Goal: Task Accomplishment & Management: Use online tool/utility

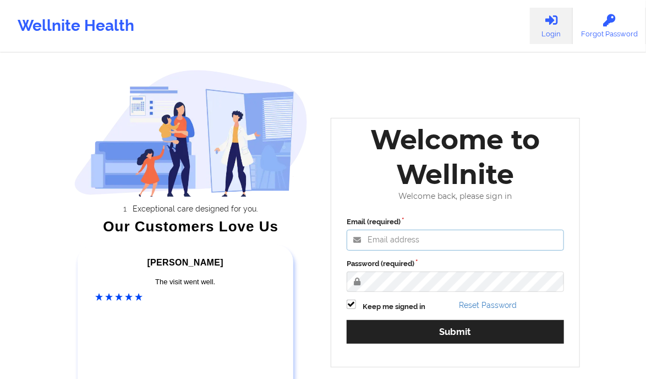
click at [389, 235] on input "Email (required)" at bounding box center [455, 239] width 217 height 21
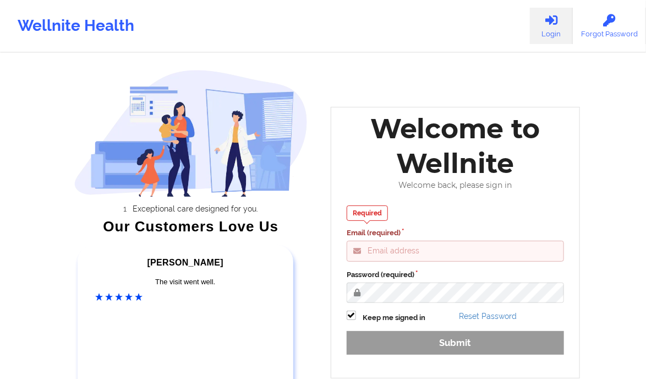
type input "[PERSON_NAME][EMAIL_ADDRESS][DOMAIN_NAME]"
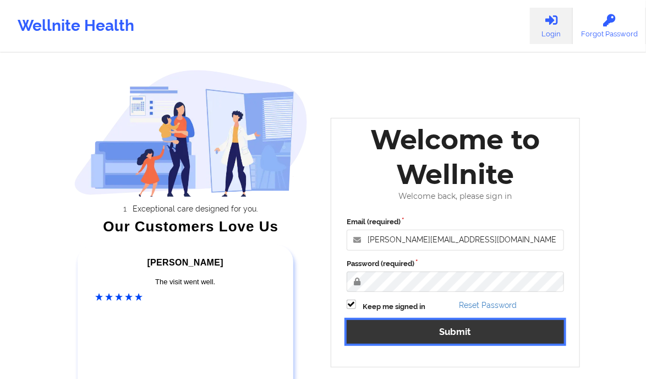
click at [511, 328] on button "Submit" at bounding box center [455, 332] width 217 height 24
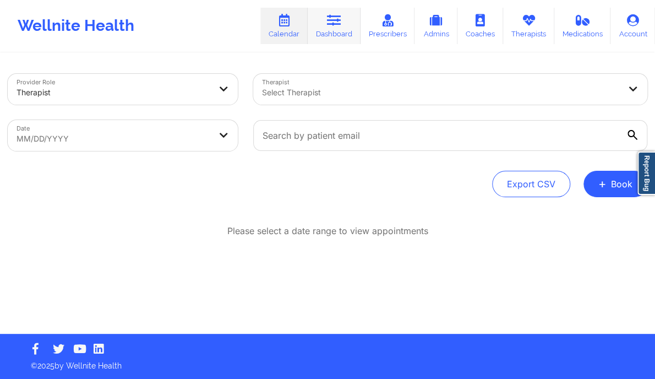
click at [337, 37] on link "Dashboard" at bounding box center [334, 26] width 53 height 36
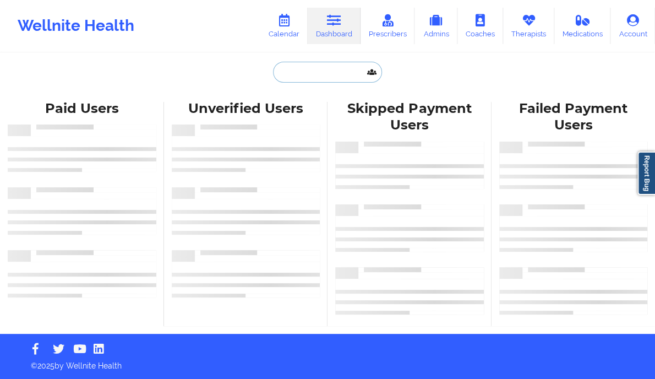
click at [313, 69] on input "text" at bounding box center [327, 72] width 109 height 21
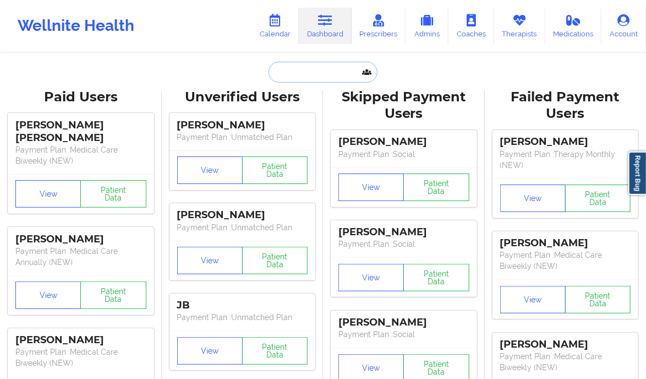
paste input "[PERSON_NAME]"
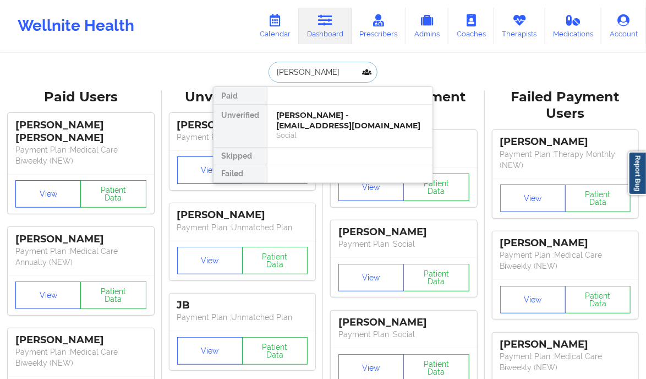
type input "[PERSON_NAME]"
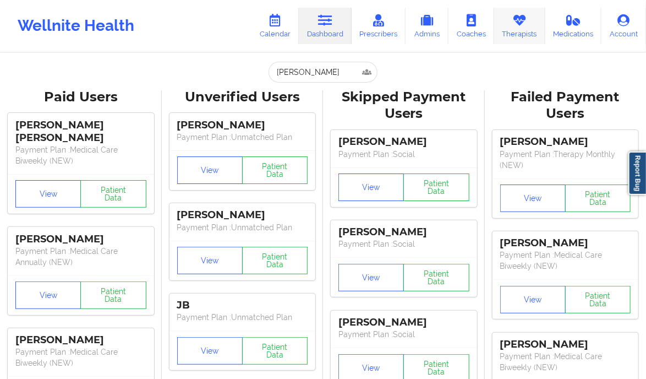
click at [530, 32] on link "Therapists" at bounding box center [519, 26] width 51 height 36
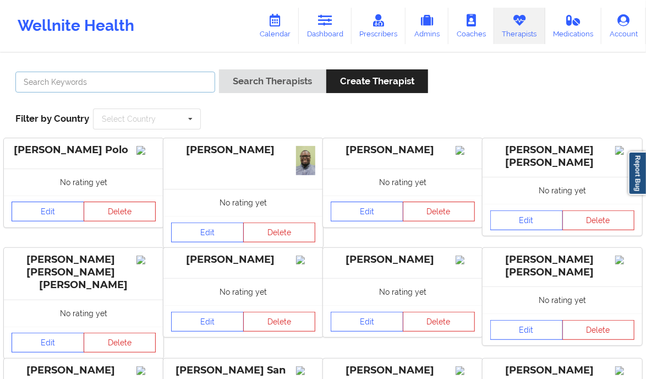
click at [103, 80] on input "text" at bounding box center [115, 82] width 200 height 21
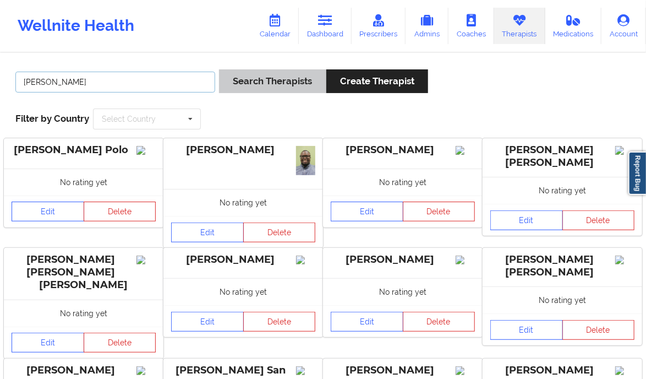
type input "[PERSON_NAME]"
click at [275, 80] on button "Search Therapists" at bounding box center [272, 81] width 107 height 24
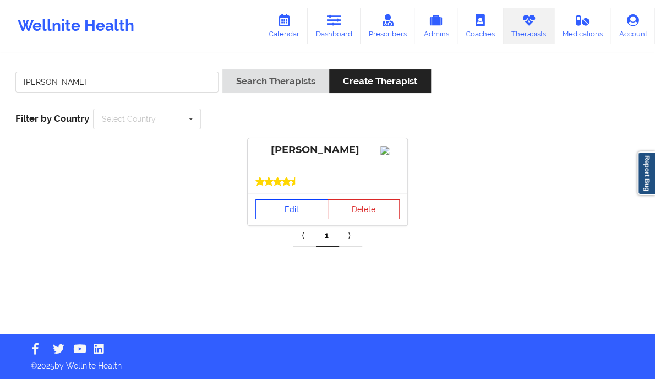
click at [282, 219] on link "Edit" at bounding box center [291, 209] width 73 height 20
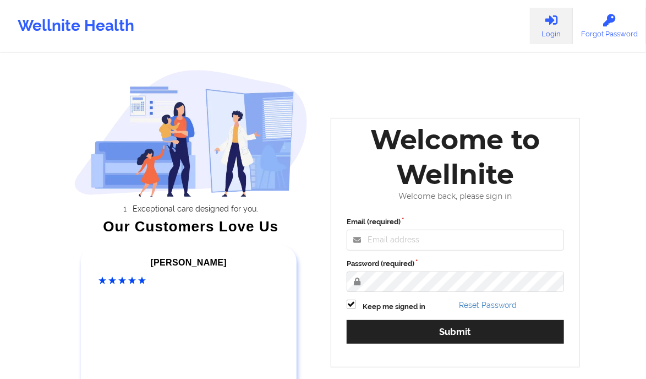
scroll to position [97, 0]
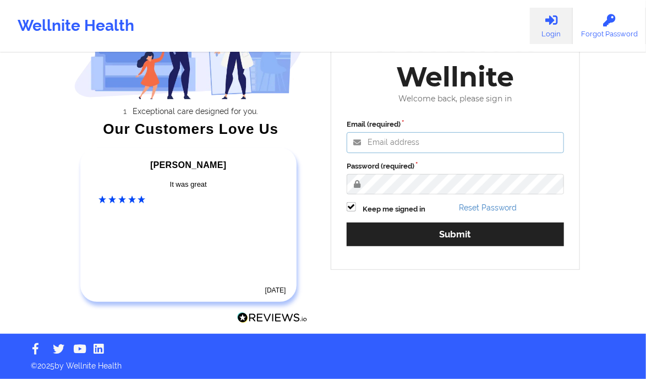
click at [427, 138] on input "Email (required)" at bounding box center [455, 142] width 217 height 21
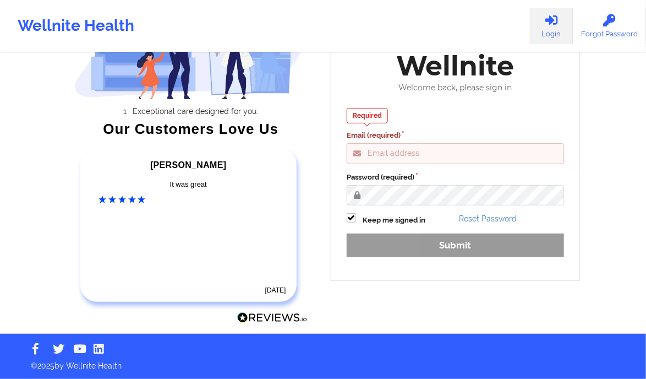
type input "[PERSON_NAME][EMAIL_ADDRESS][DOMAIN_NAME]"
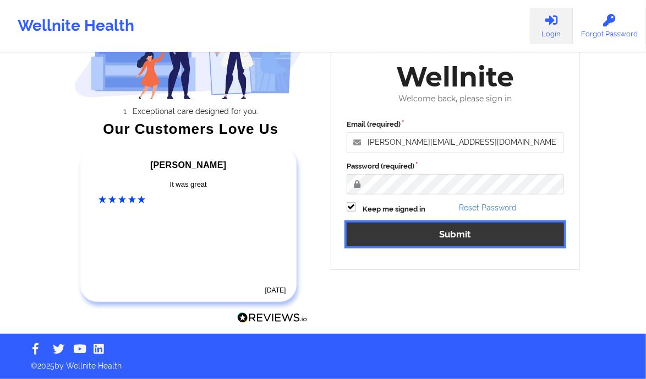
click at [436, 237] on button "Submit" at bounding box center [455, 234] width 217 height 24
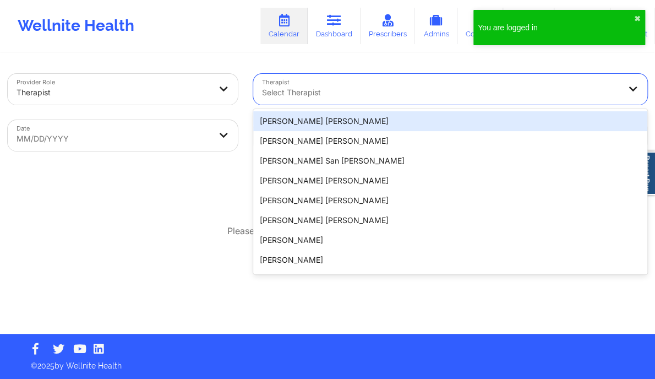
click at [312, 90] on div at bounding box center [441, 92] width 358 height 13
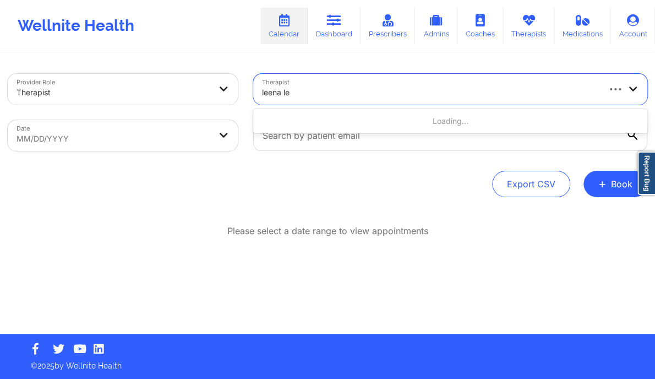
type input "[PERSON_NAME]"
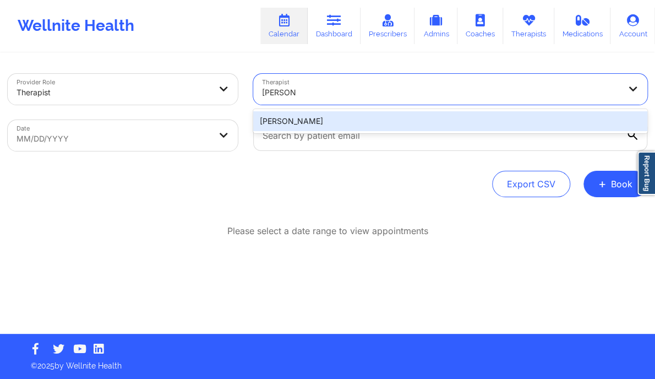
click at [310, 119] on div "[PERSON_NAME]" at bounding box center [450, 121] width 394 height 20
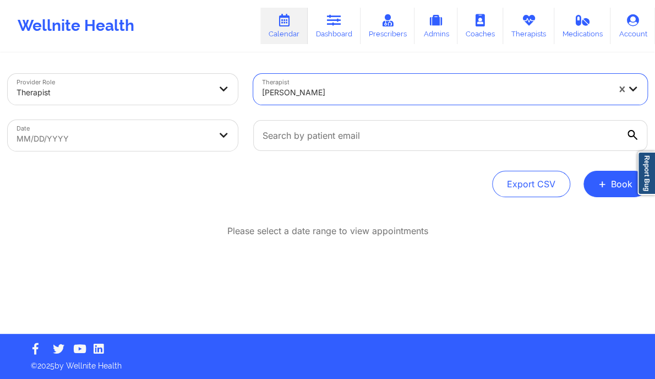
click at [195, 132] on body "Wellnite Health Calendar Dashboard Prescribers Admins Coaches Therapists Medica…" at bounding box center [327, 189] width 655 height 379
select select "2025-8"
select select "2025-9"
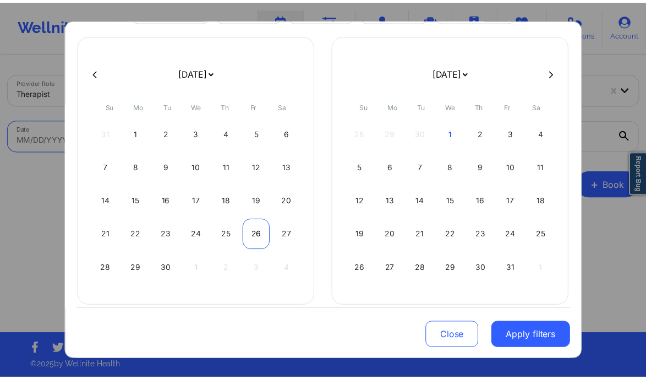
scroll to position [61, 0]
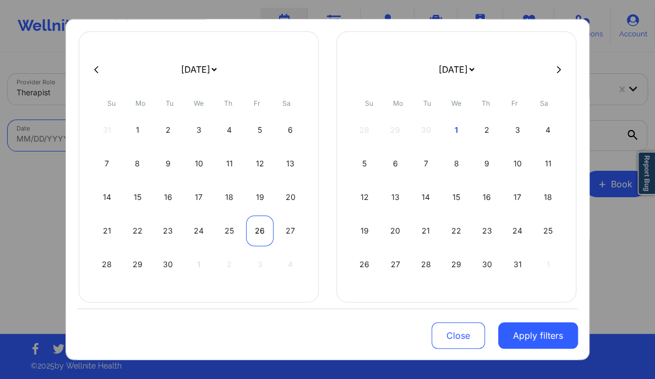
click at [260, 234] on div "26" at bounding box center [260, 230] width 28 height 31
select select "2025-8"
select select "2025-9"
select select "2025-8"
select select "2025-9"
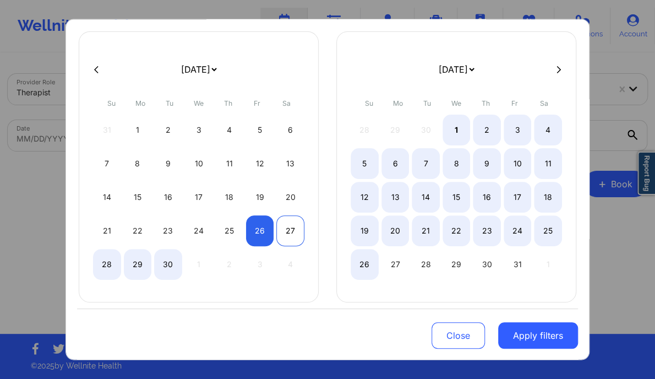
select select "2025-8"
select select "2025-9"
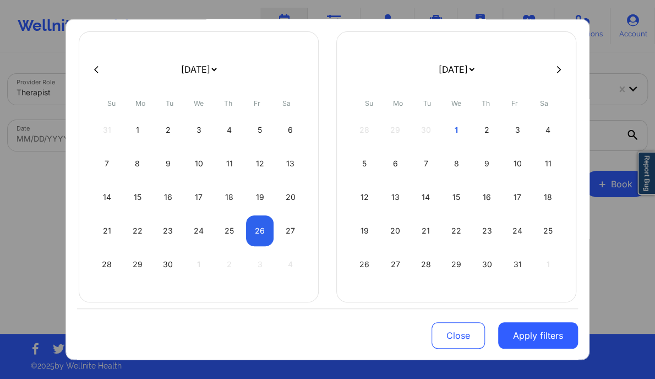
select select "2025-8"
select select "2025-9"
select select "2025-8"
select select "2025-9"
select select "2025-8"
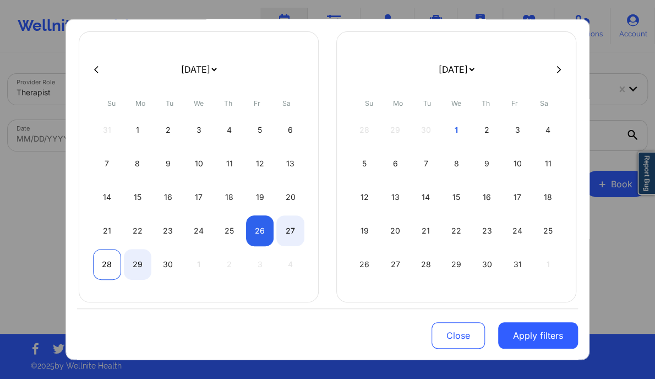
select select "2025-9"
click at [110, 258] on div "28" at bounding box center [107, 264] width 28 height 31
select select "2025-8"
select select "2025-9"
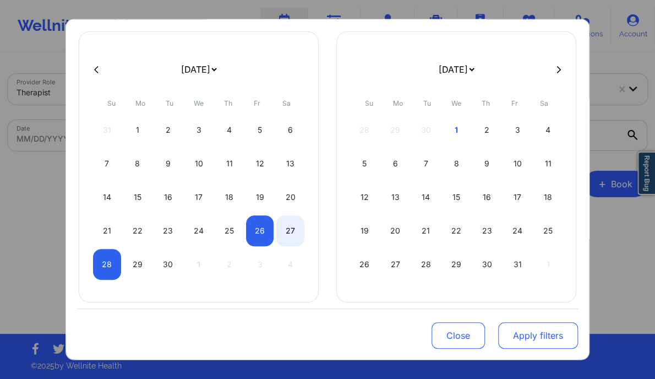
click at [531, 337] on button "Apply filters" at bounding box center [538, 335] width 80 height 26
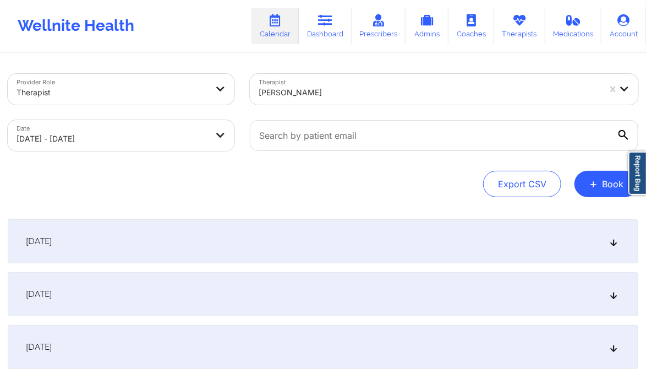
click at [617, 249] on div "[DATE]" at bounding box center [323, 241] width 631 height 44
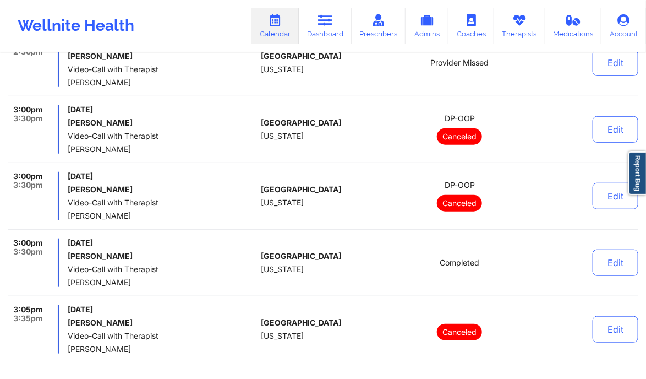
scroll to position [234, 0]
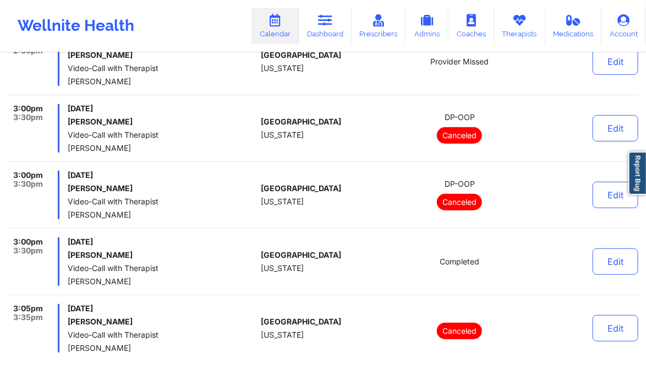
drag, startPoint x: 134, startPoint y: 253, endPoint x: 61, endPoint y: 257, distance: 73.3
click at [61, 257] on div "3:00pm 3:30pm [DATE] [PERSON_NAME] Video-Call with Therapist [PERSON_NAME]" at bounding box center [132, 261] width 249 height 48
click at [139, 256] on h6 "[PERSON_NAME]" at bounding box center [162, 254] width 189 height 9
drag, startPoint x: 132, startPoint y: 254, endPoint x: 66, endPoint y: 255, distance: 66.0
click at [66, 255] on div "3:00pm 3:30pm [DATE] [PERSON_NAME] Video-Call with Therapist [PERSON_NAME]" at bounding box center [132, 261] width 249 height 48
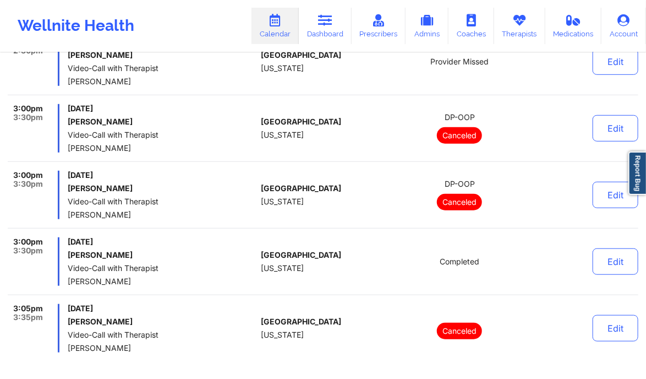
copy h6 "[PERSON_NAME]"
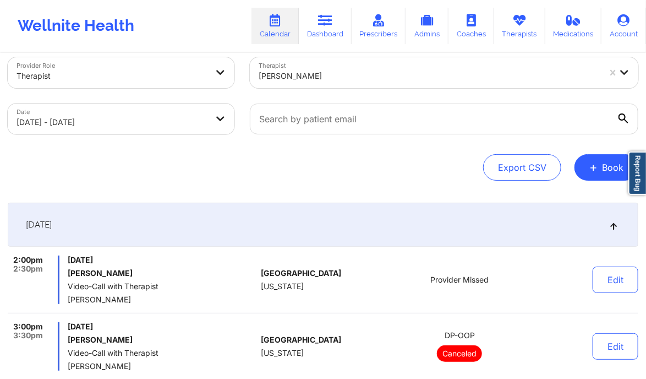
scroll to position [0, 0]
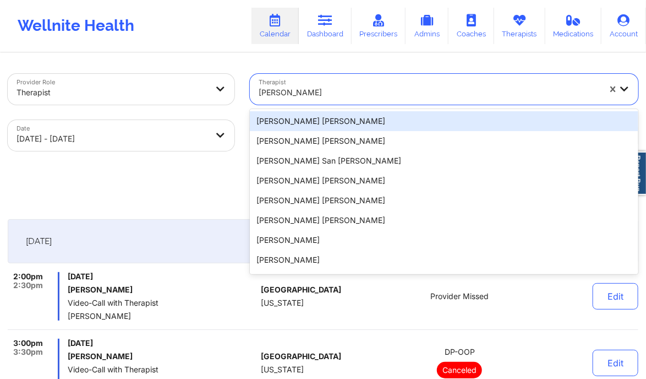
click at [379, 94] on div at bounding box center [429, 92] width 341 height 13
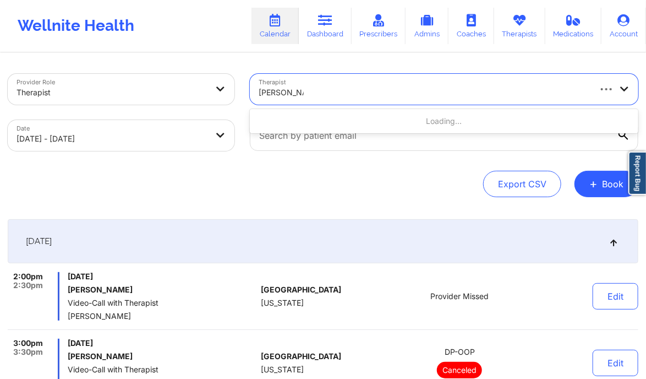
type input "[PERSON_NAME]"
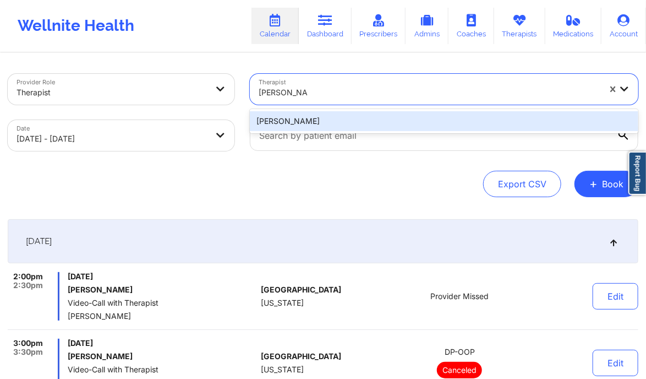
click at [319, 119] on div "[PERSON_NAME]" at bounding box center [444, 121] width 389 height 20
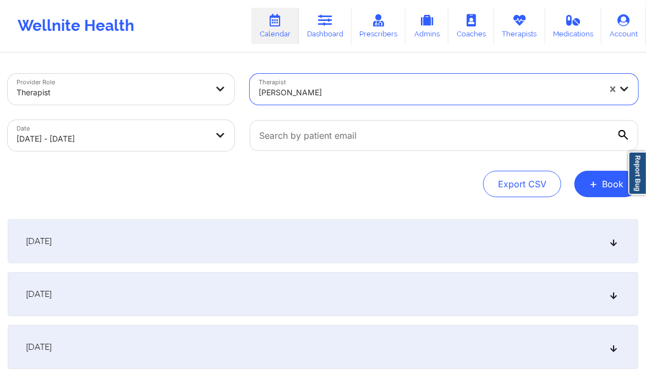
select select "2025-8"
select select "2025-9"
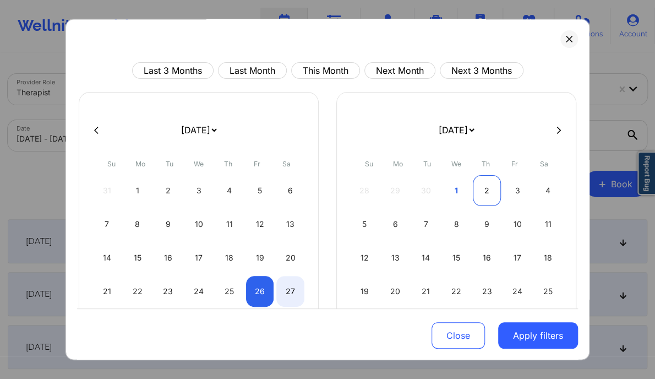
click at [477, 187] on div "2" at bounding box center [487, 190] width 28 height 31
select select "2025-9"
select select "2025-10"
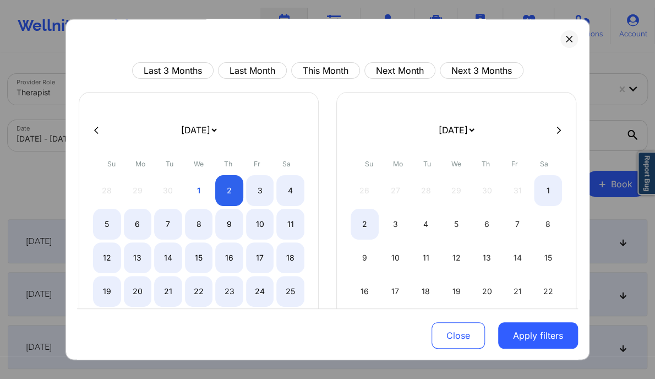
select select "2025-9"
select select "2025-10"
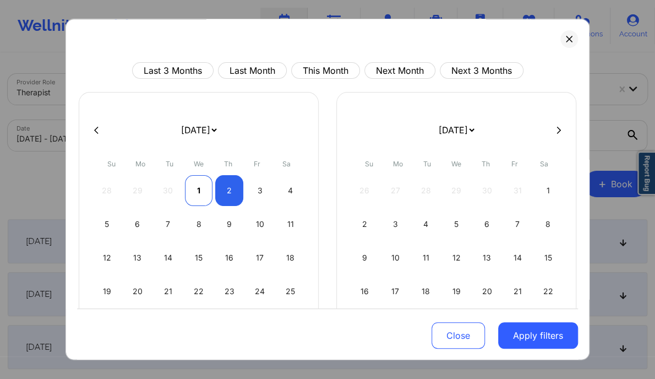
select select "2025-9"
select select "2025-10"
click at [189, 184] on div "1" at bounding box center [199, 190] width 28 height 31
select select "2025-9"
select select "2025-10"
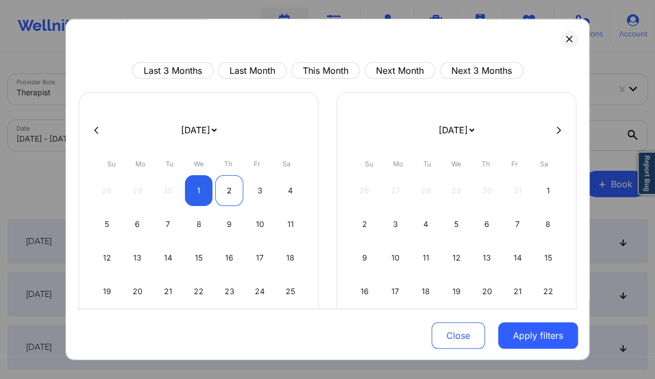
select select "2025-9"
select select "2025-10"
click at [223, 184] on div "2" at bounding box center [229, 190] width 28 height 31
select select "2025-9"
select select "2025-10"
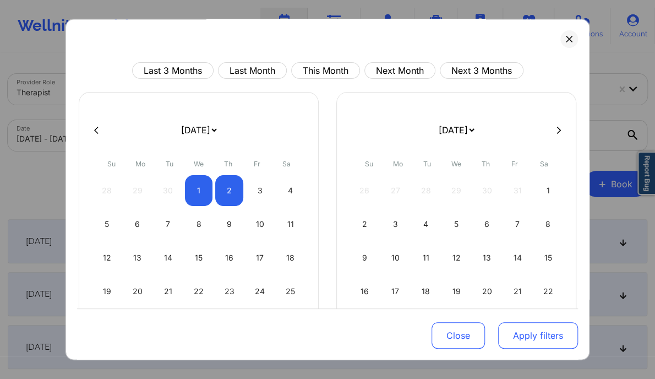
click at [537, 335] on button "Apply filters" at bounding box center [538, 335] width 80 height 26
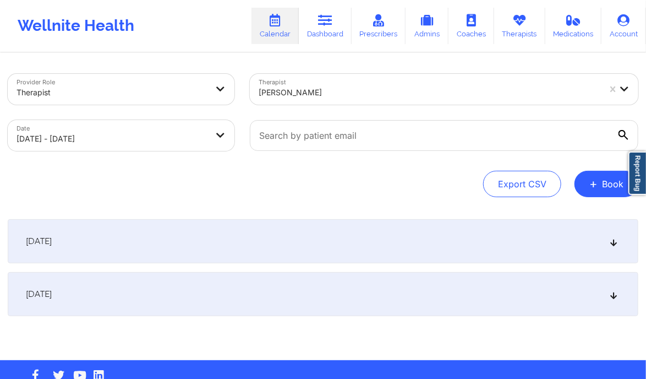
click at [616, 241] on icon at bounding box center [613, 241] width 9 height 8
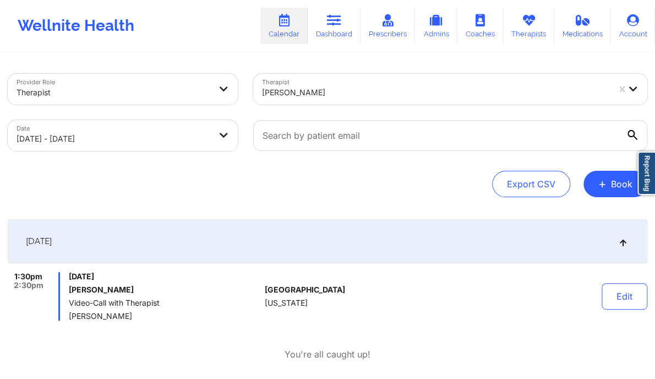
click at [218, 143] on body "Wellnite Health Calendar Dashboard Prescribers Admins Coaches Therapists Medica…" at bounding box center [327, 189] width 655 height 379
select select "2025-9"
select select "2025-10"
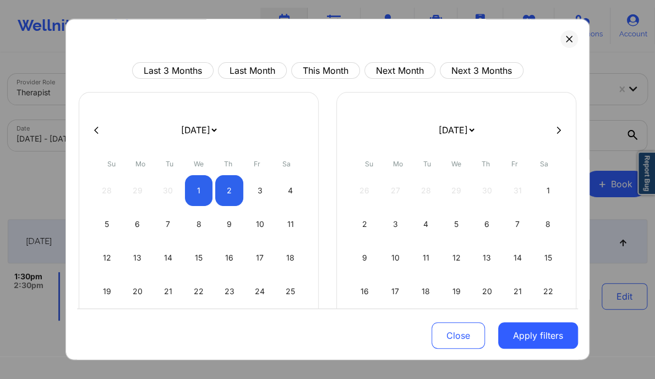
click at [92, 129] on button at bounding box center [96, 129] width 11 height 9
select select "2025-8"
select select "2025-9"
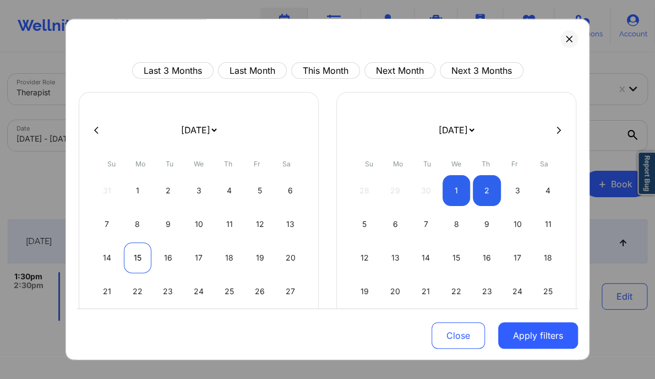
click at [125, 258] on div "15" at bounding box center [138, 257] width 28 height 31
select select "2025-8"
select select "2025-9"
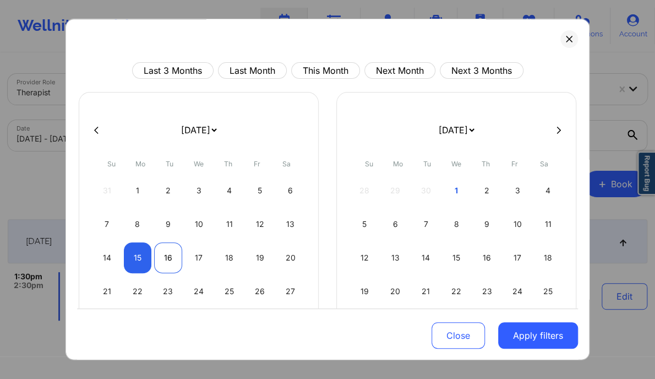
select select "2025-8"
select select "2025-9"
click at [166, 258] on div "16" at bounding box center [168, 257] width 28 height 31
select select "2025-8"
select select "2025-9"
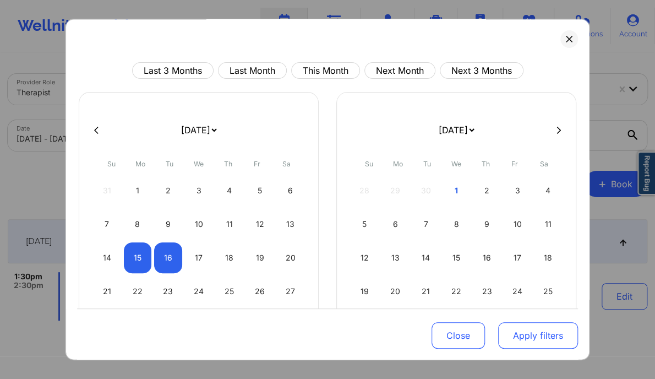
click at [517, 341] on button "Apply filters" at bounding box center [538, 335] width 80 height 26
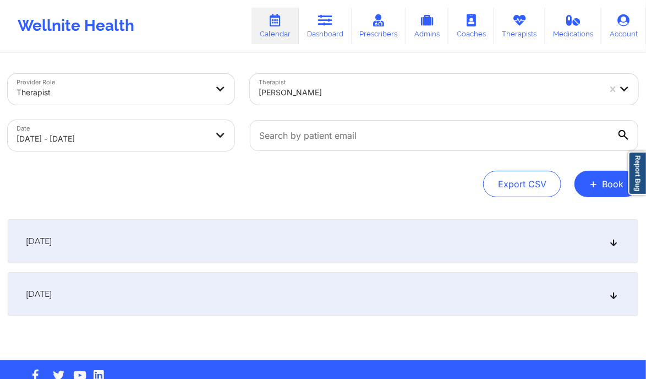
click at [347, 290] on div "[DATE]" at bounding box center [323, 294] width 631 height 44
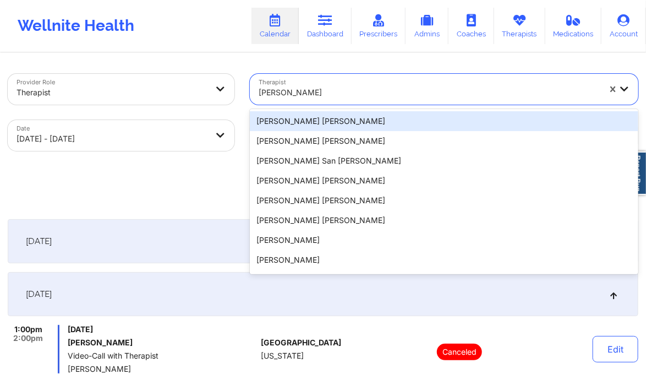
click at [363, 97] on div at bounding box center [429, 92] width 341 height 13
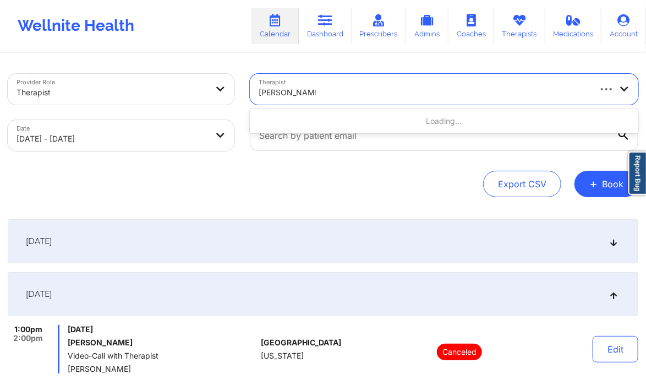
type input "[PERSON_NAME]"
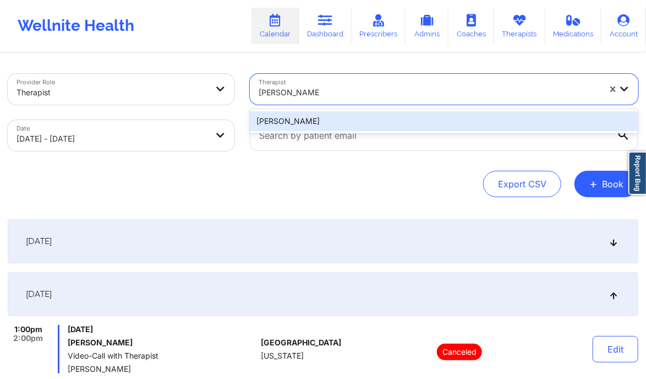
click at [347, 117] on div "[PERSON_NAME]" at bounding box center [444, 121] width 389 height 20
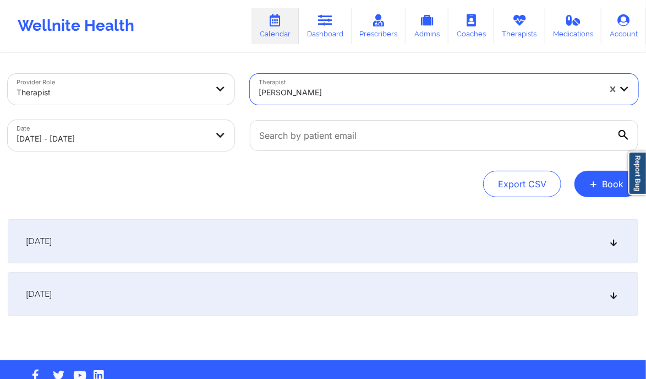
select select "2025-8"
select select "2025-9"
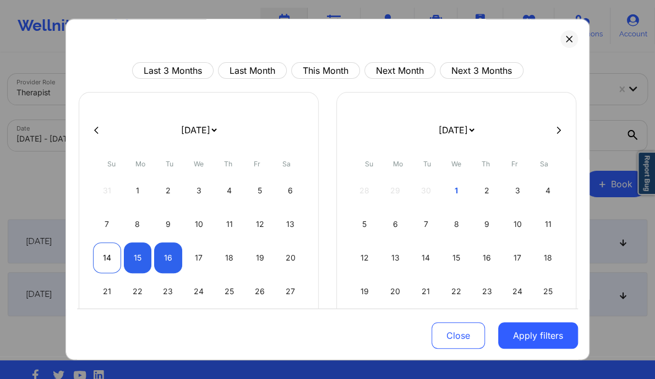
click at [97, 255] on div "14" at bounding box center [107, 257] width 28 height 31
select select "2025-8"
select select "2025-9"
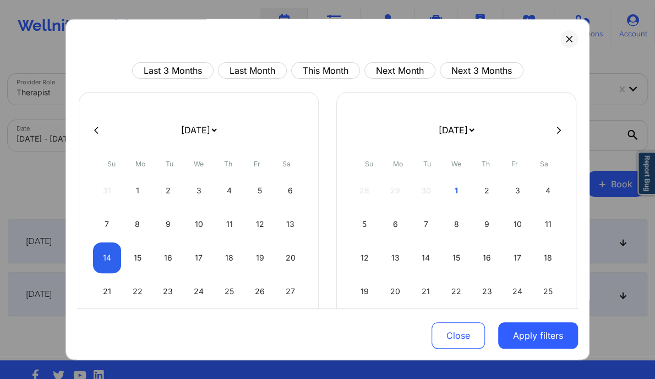
select select "2025-8"
select select "2025-9"
select select "2025-8"
select select "2025-9"
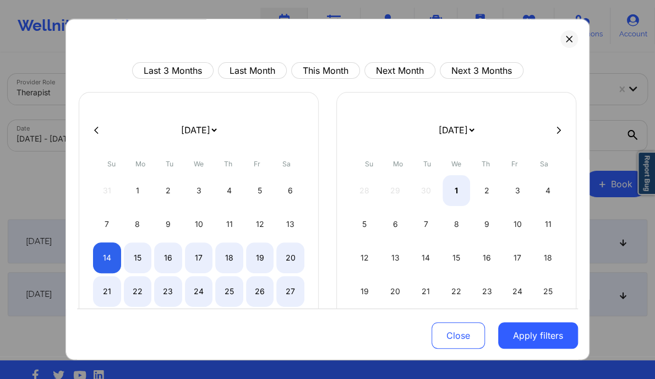
select select "2025-8"
select select "2025-9"
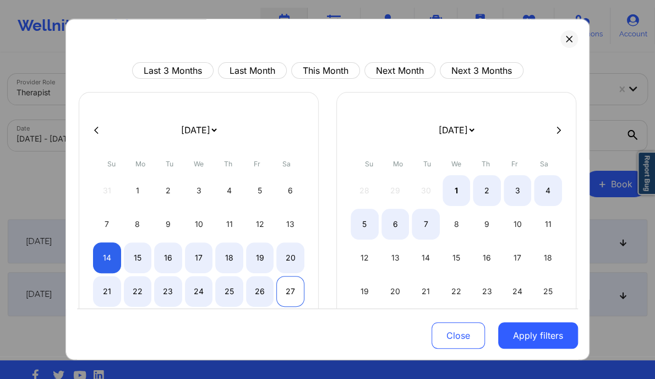
select select "2025-8"
select select "2025-9"
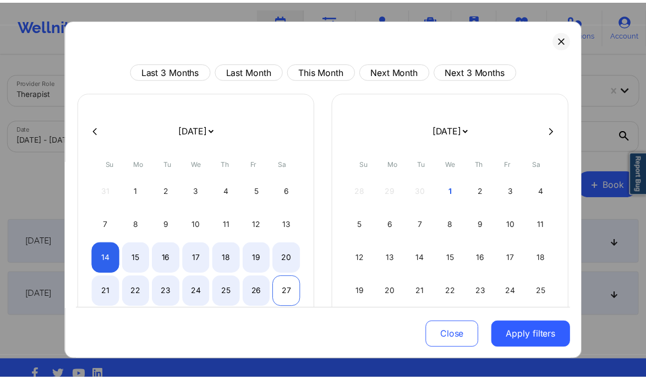
scroll to position [66, 0]
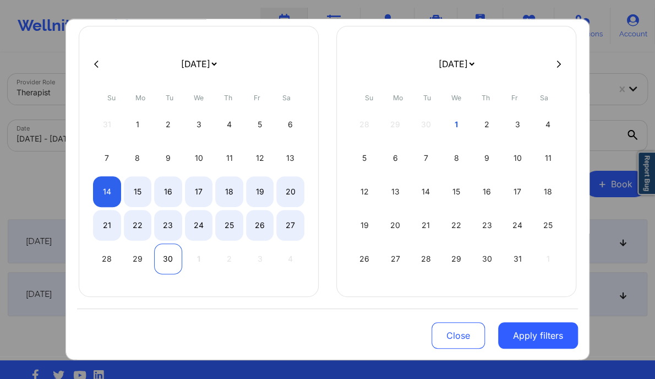
select select "2025-8"
select select "2025-9"
click at [160, 250] on div "30" at bounding box center [168, 258] width 28 height 31
select select "2025-8"
select select "2025-9"
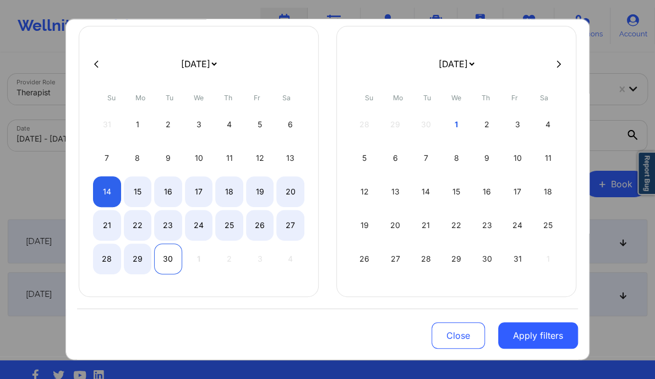
click at [166, 249] on div "30" at bounding box center [168, 258] width 28 height 31
select select "2025-8"
select select "2025-9"
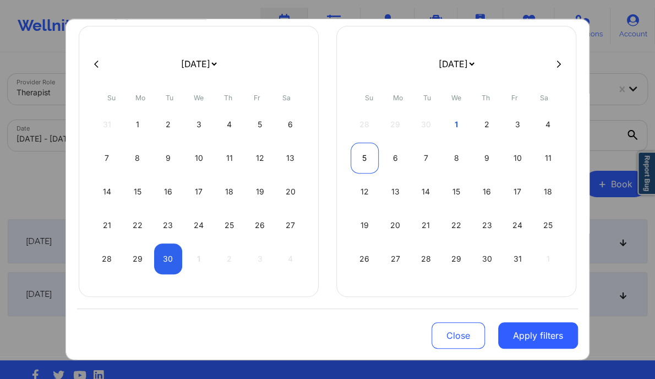
select select "2025-8"
select select "2025-9"
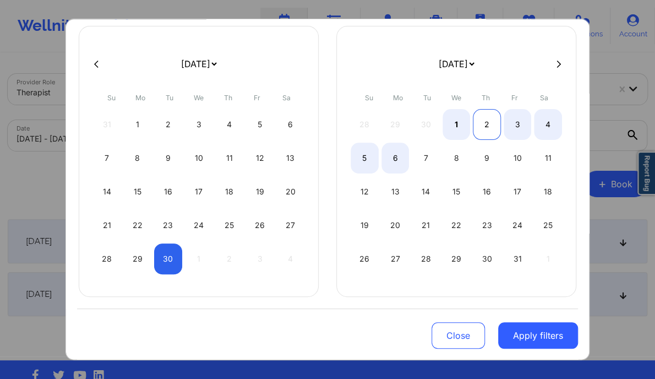
select select "2025-8"
select select "2025-9"
click at [486, 124] on div "2" at bounding box center [487, 124] width 28 height 31
select select "2025-8"
select select "2025-9"
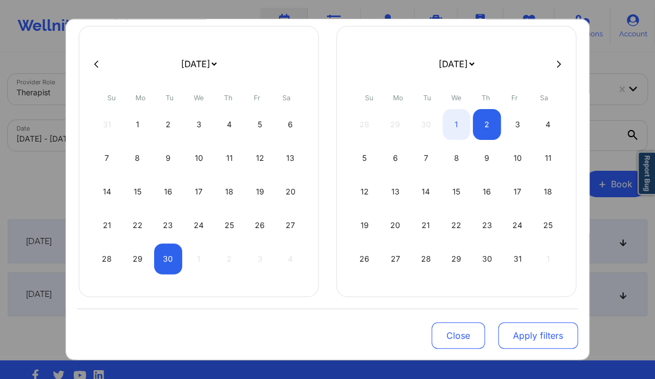
click at [535, 330] on button "Apply filters" at bounding box center [538, 335] width 80 height 26
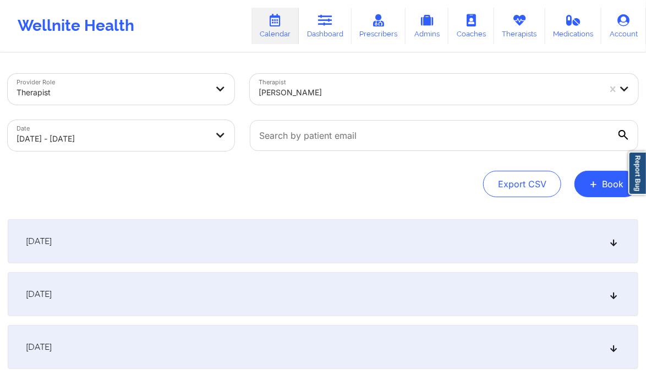
click at [441, 295] on div "[DATE]" at bounding box center [323, 294] width 631 height 44
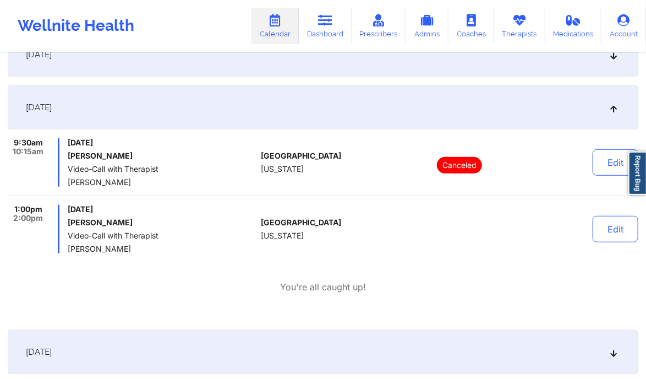
scroll to position [187, 0]
drag, startPoint x: 136, startPoint y: 222, endPoint x: 66, endPoint y: 220, distance: 69.9
click at [66, 220] on div "1:00pm 2:00pm [DATE] [PERSON_NAME] Video-Call with Therapist [PERSON_NAME]" at bounding box center [132, 228] width 249 height 48
copy h6 "[PERSON_NAME]"
click at [616, 220] on button "Edit" at bounding box center [616, 228] width 46 height 26
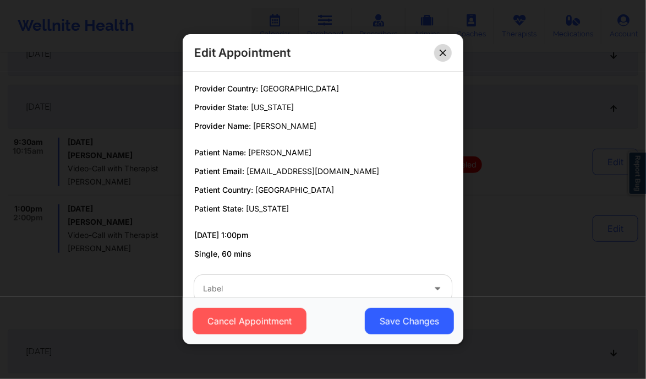
click at [449, 57] on button at bounding box center [443, 53] width 18 height 18
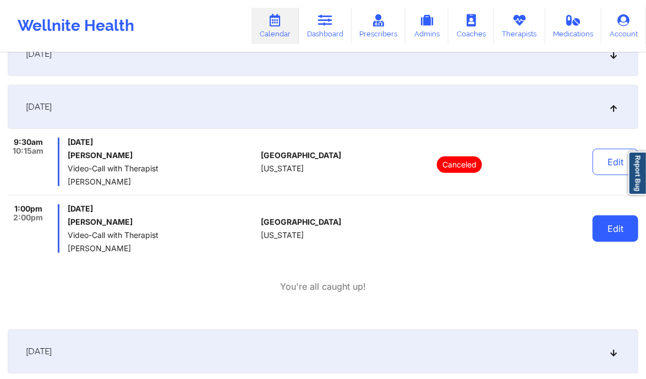
drag, startPoint x: 608, startPoint y: 242, endPoint x: 600, endPoint y: 228, distance: 15.3
click at [600, 228] on div "Edit" at bounding box center [589, 228] width 100 height 48
click at [600, 228] on button "Edit" at bounding box center [616, 228] width 46 height 26
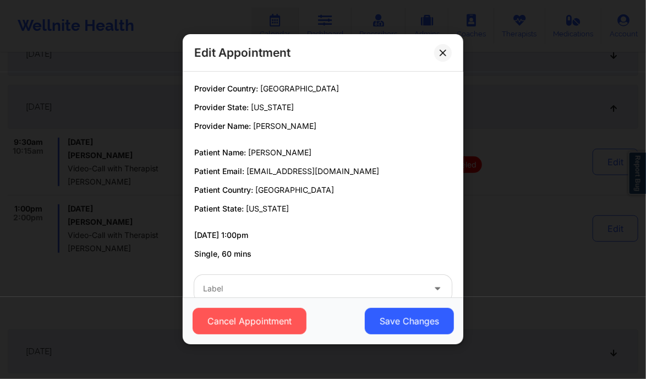
drag, startPoint x: 555, startPoint y: 147, endPoint x: 352, endPoint y: -56, distance: 286.8
click at [352, 0] on html "Wellnite Health Calendar Dashboard Prescribers Admins Coaches Therapists Medica…" at bounding box center [323, 2] width 646 height 379
